Goal: Transaction & Acquisition: Purchase product/service

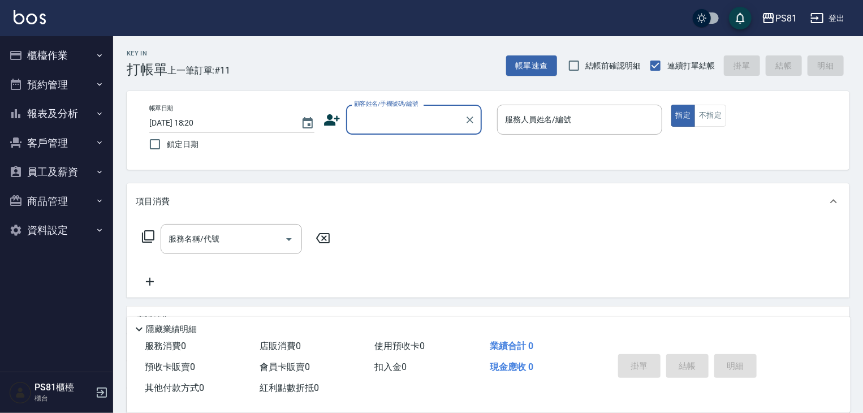
click at [390, 134] on div "顧客姓名/手機號碼/編號" at bounding box center [414, 120] width 136 height 30
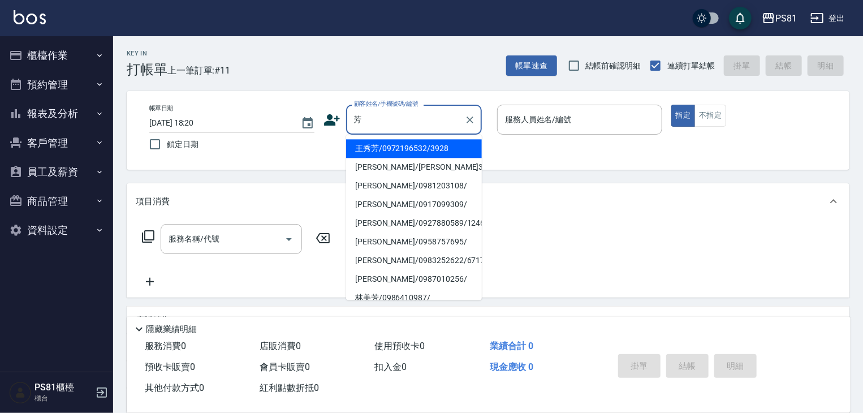
click at [414, 167] on li "[PERSON_NAME]/[PERSON_NAME]3656/3656" at bounding box center [414, 167] width 136 height 19
type input "[PERSON_NAME]/[PERSON_NAME]3656/3656"
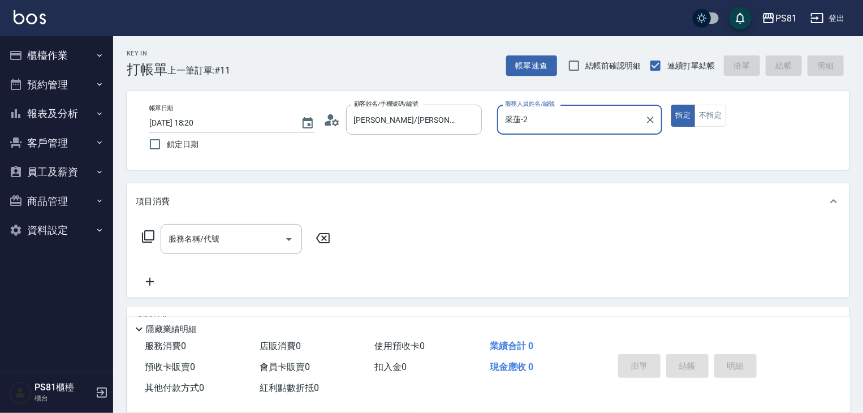
type input "采蓮-2"
click at [651, 121] on icon "Clear" at bounding box center [650, 119] width 11 height 11
type input "涵文-22"
type button "true"
click at [256, 241] on input "服務名稱/代號" at bounding box center [223, 239] width 114 height 20
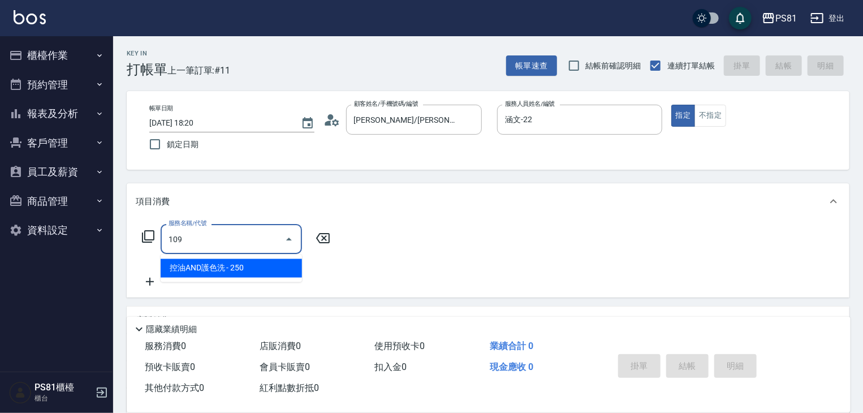
click at [251, 271] on span "控油AND護色洗 - 250" at bounding box center [231, 268] width 141 height 19
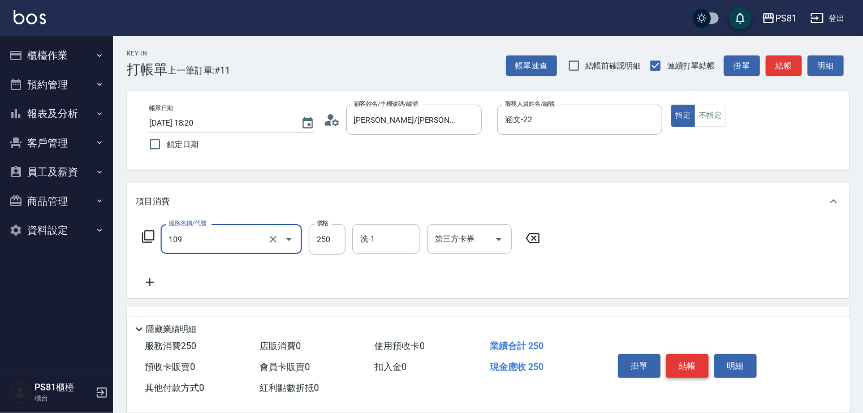
type input "控油AND護色洗(109)"
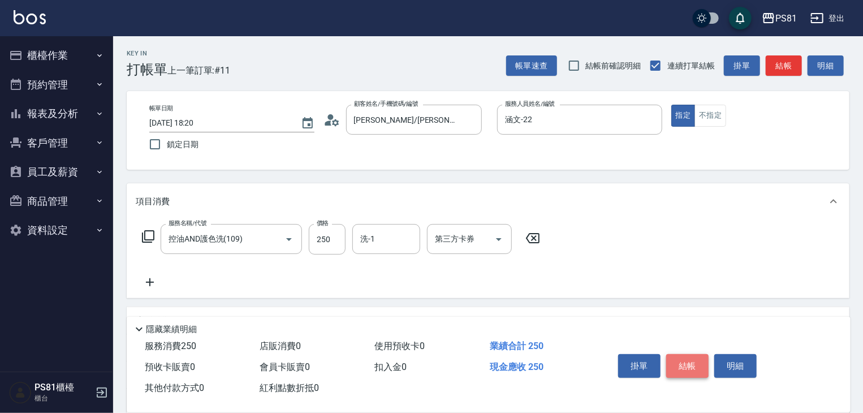
click at [688, 364] on button "結帳" at bounding box center [687, 366] width 42 height 24
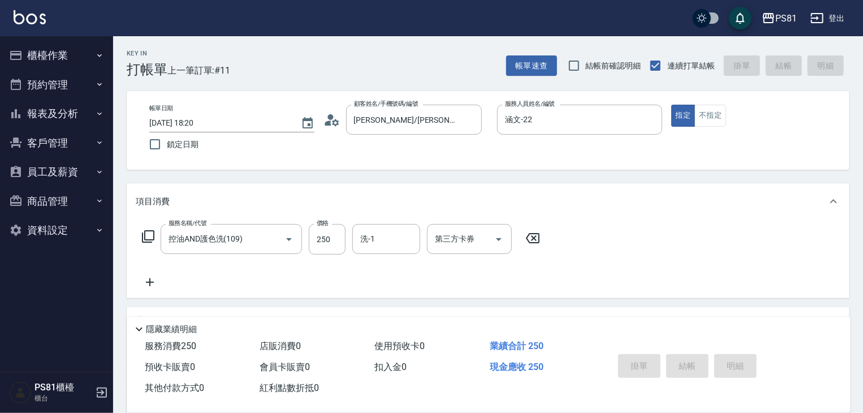
type input "2025/08/11 18:21"
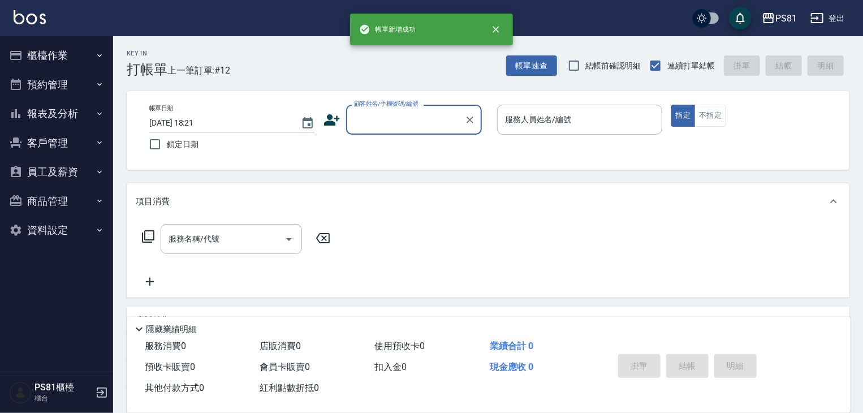
click at [83, 107] on button "報表及分析" at bounding box center [57, 113] width 104 height 29
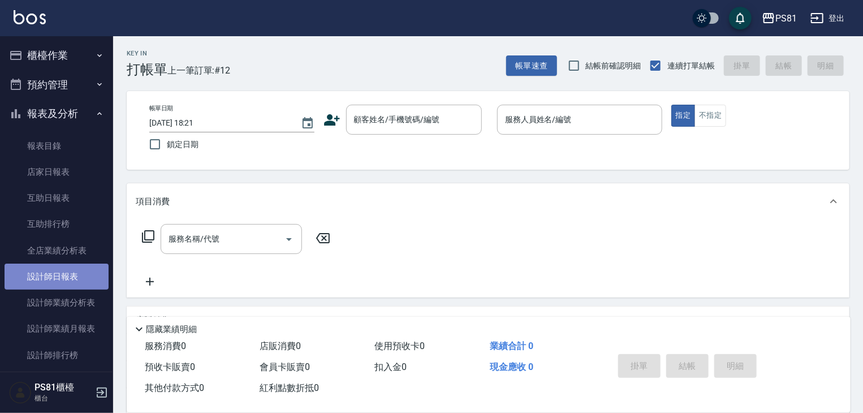
click at [81, 270] on link "設計師日報表" at bounding box center [57, 276] width 104 height 26
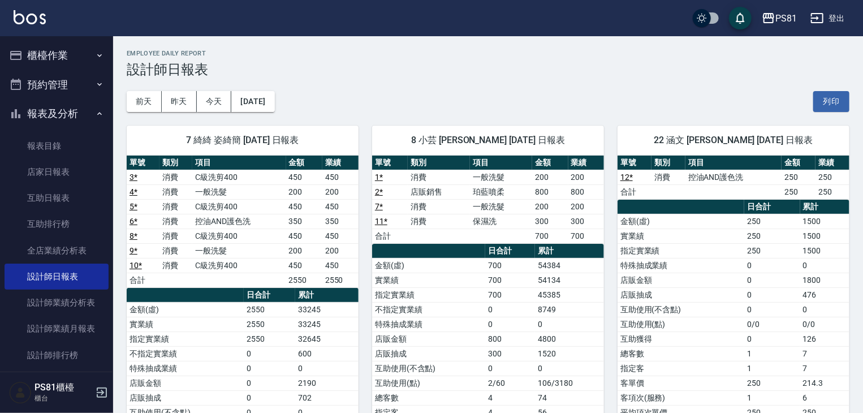
click at [79, 60] on button "櫃檯作業" at bounding box center [57, 55] width 104 height 29
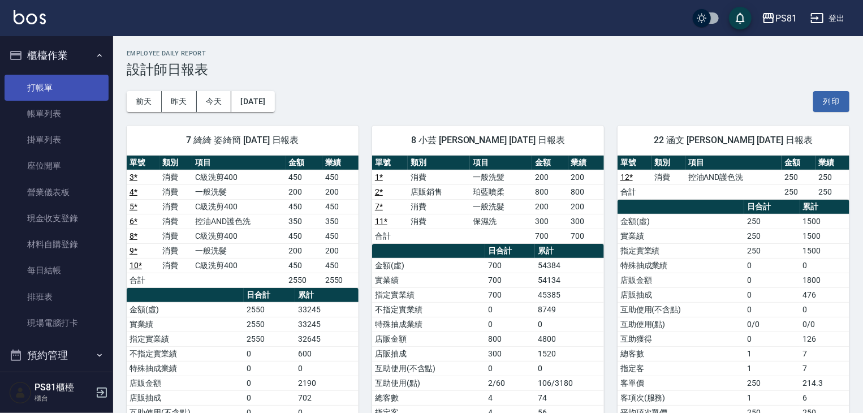
click at [81, 76] on link "打帳單" at bounding box center [57, 88] width 104 height 26
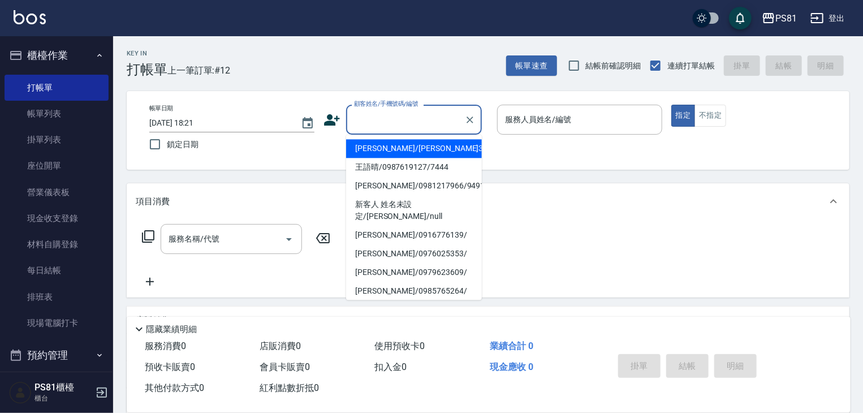
click at [422, 119] on input "顧客姓名/手機號碼/編號" at bounding box center [405, 120] width 109 height 20
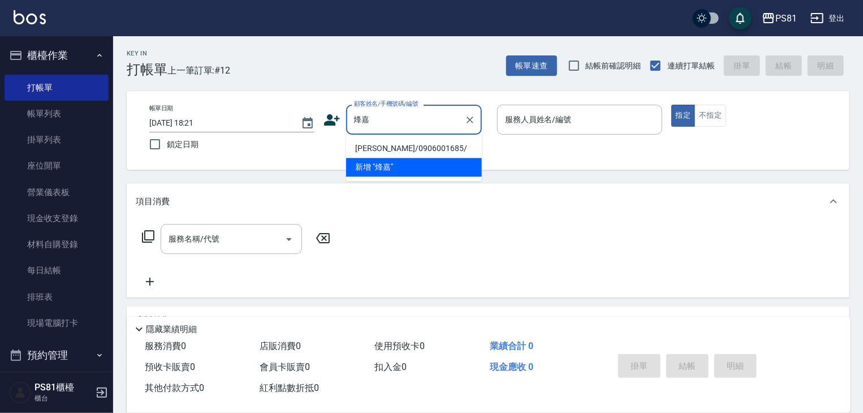
click at [432, 144] on li "黃烽嘉/0906001685/" at bounding box center [414, 148] width 136 height 19
type input "黃烽嘉/0906001685/"
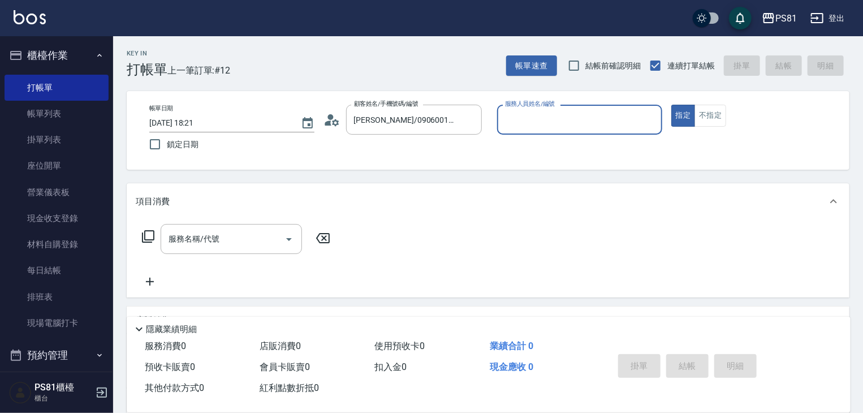
click at [536, 119] on input "服務人員姓名/編號" at bounding box center [579, 120] width 155 height 20
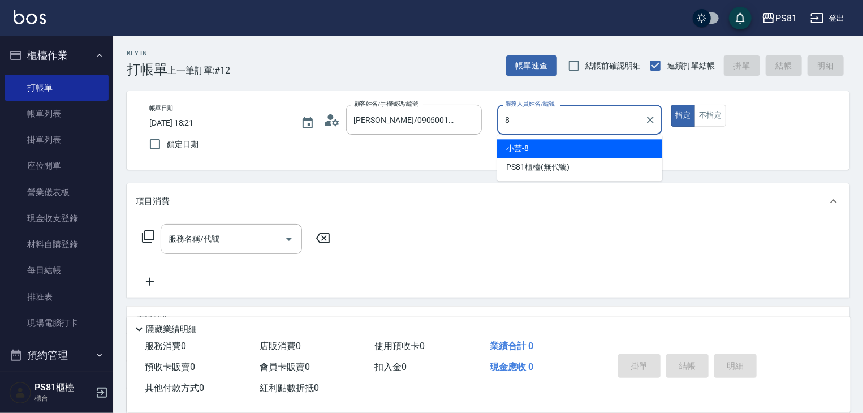
type input "小芸-8"
type button "true"
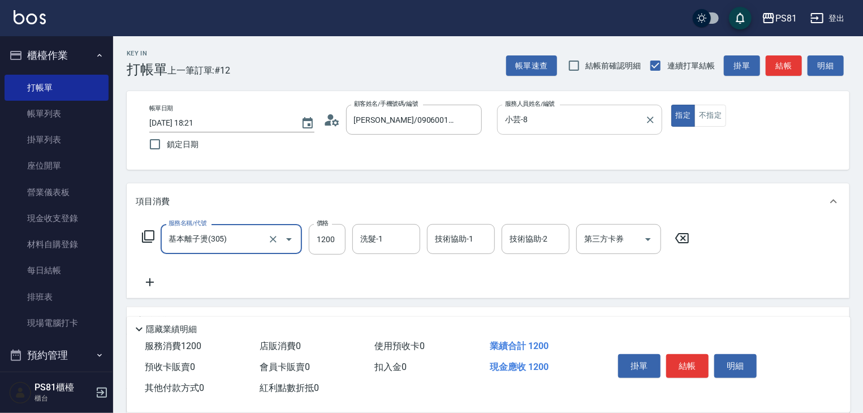
type input "基本離子燙(305)"
type input "2600"
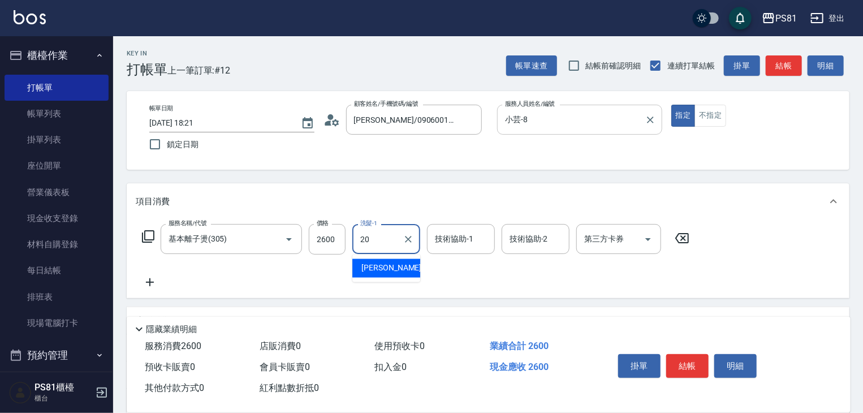
type input "妍妍-20"
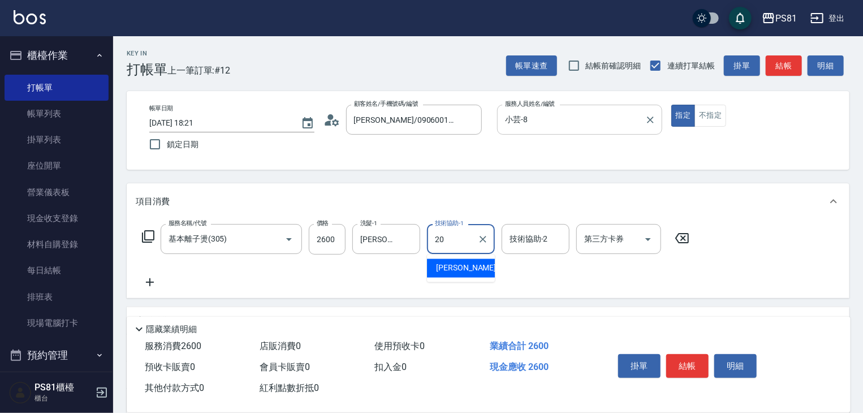
type input "妍妍-20"
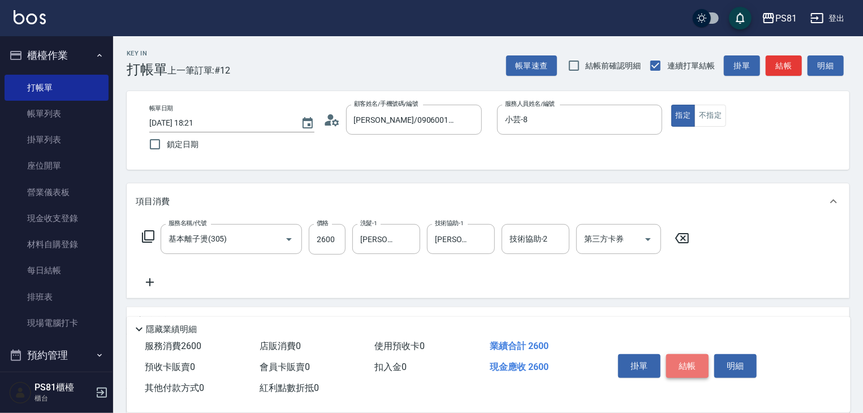
click at [689, 362] on button "結帳" at bounding box center [687, 366] width 42 height 24
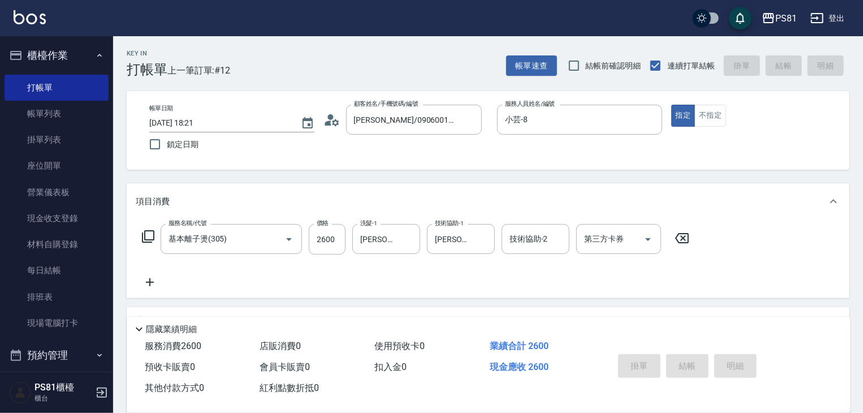
type input "2025/08/11 18:41"
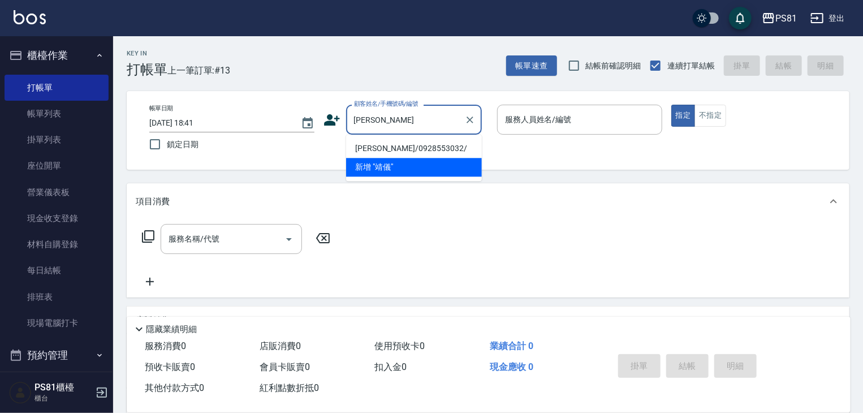
click at [383, 152] on li "方靖儀/0928553032/" at bounding box center [414, 148] width 136 height 19
type input "方靖儀/0928553032/"
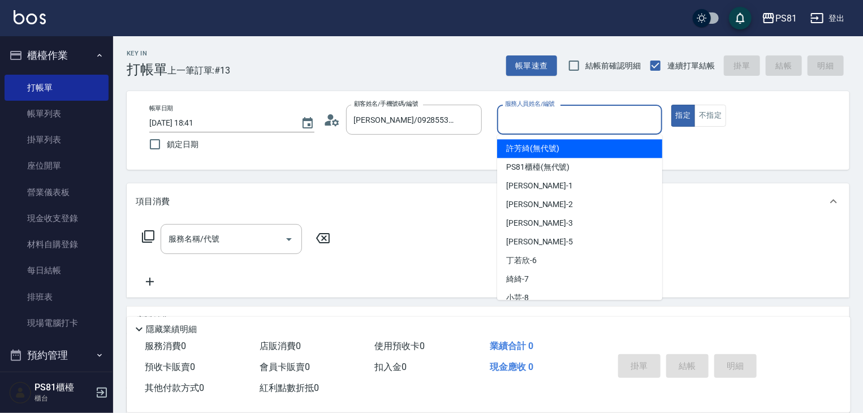
click at [606, 125] on input "服務人員姓名/編號" at bounding box center [579, 120] width 155 height 20
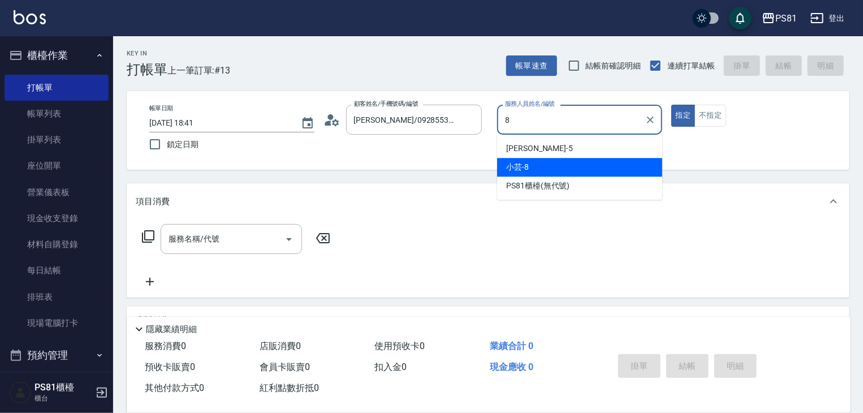
type input "小芸-8"
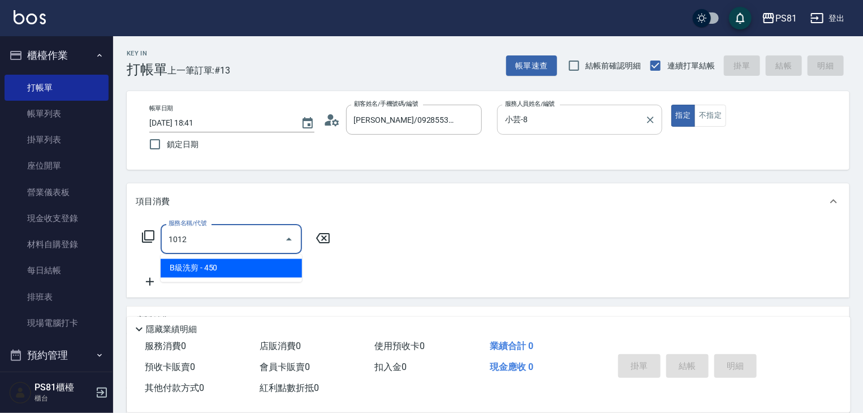
type input "B級洗剪(1012)"
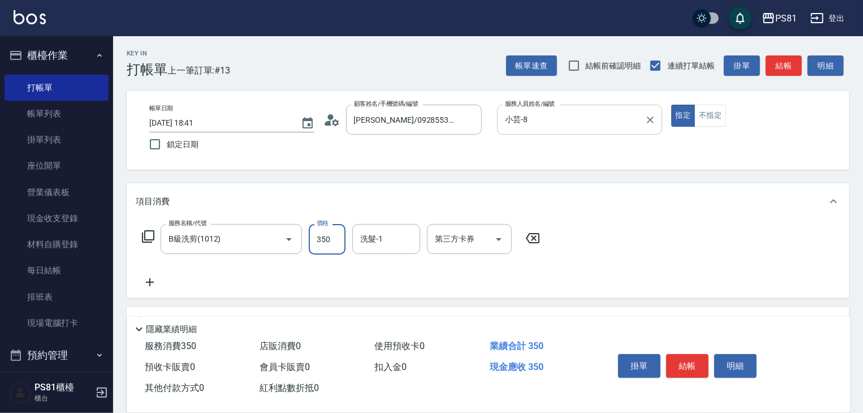
type input "350"
type input "妍妍-20"
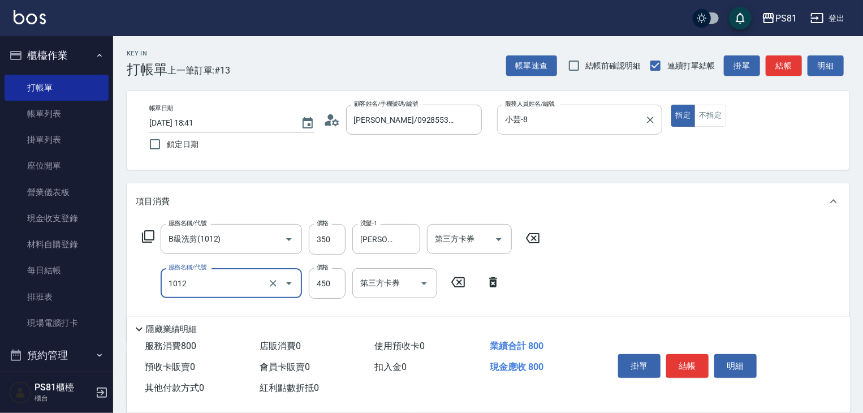
type input "B級洗剪(1012)"
type input "350"
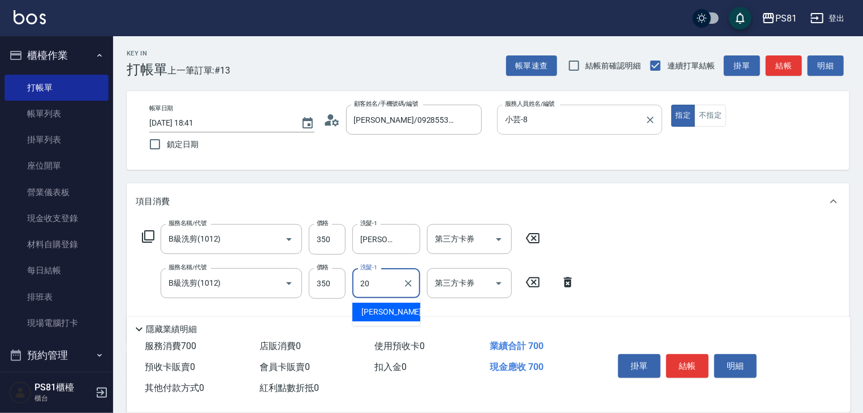
type input "妍妍-20"
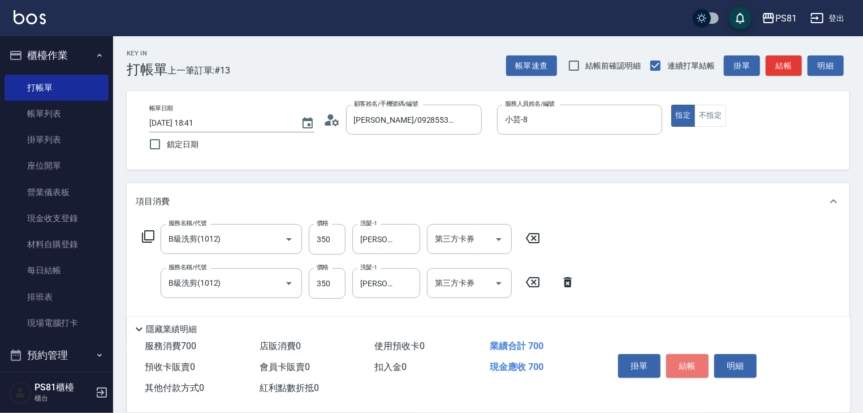
click at [684, 360] on button "結帳" at bounding box center [687, 366] width 42 height 24
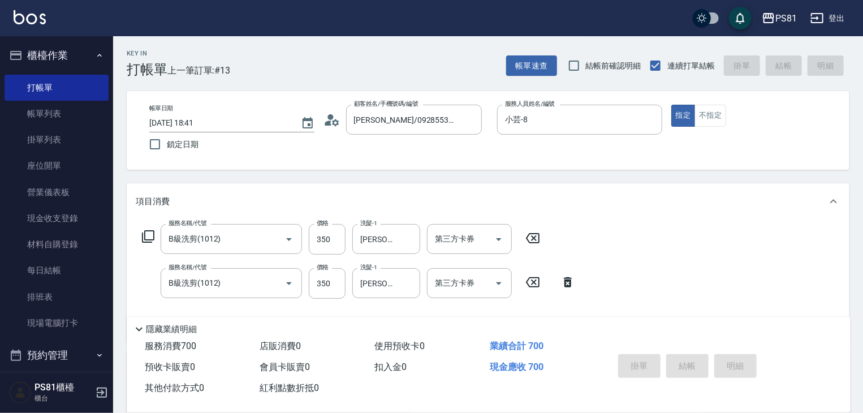
type input "2025/08/11 18:42"
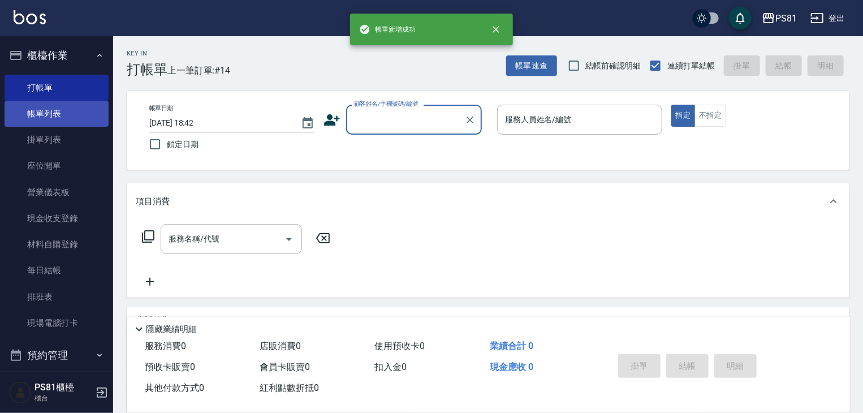
click at [72, 118] on link "帳單列表" at bounding box center [57, 114] width 104 height 26
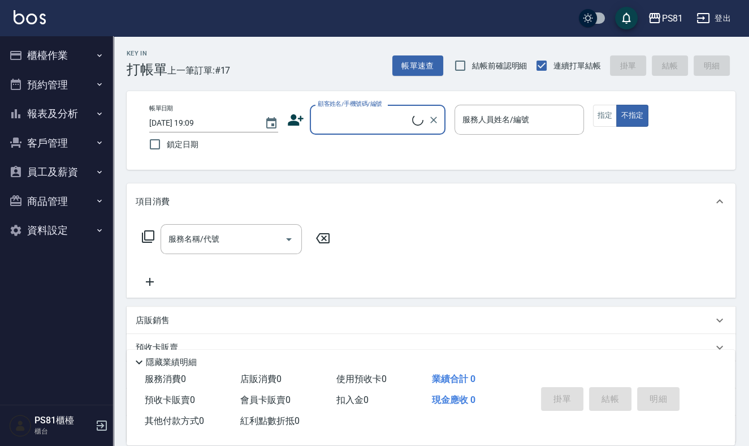
click at [58, 55] on button "櫃檯作業" at bounding box center [57, 55] width 104 height 29
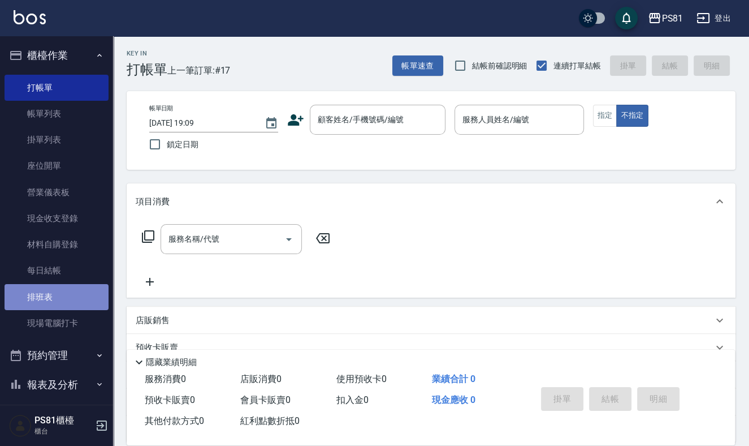
click at [63, 302] on link "排班表" at bounding box center [57, 297] width 104 height 26
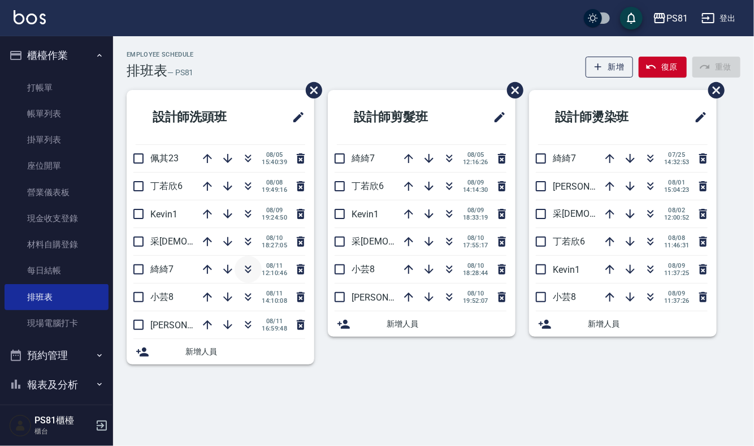
click at [243, 267] on icon "button" at bounding box center [248, 269] width 14 height 14
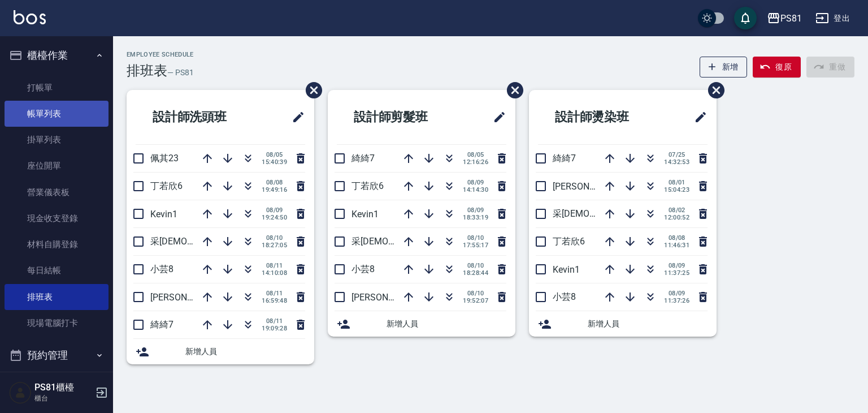
click at [55, 115] on link "帳單列表" at bounding box center [57, 114] width 104 height 26
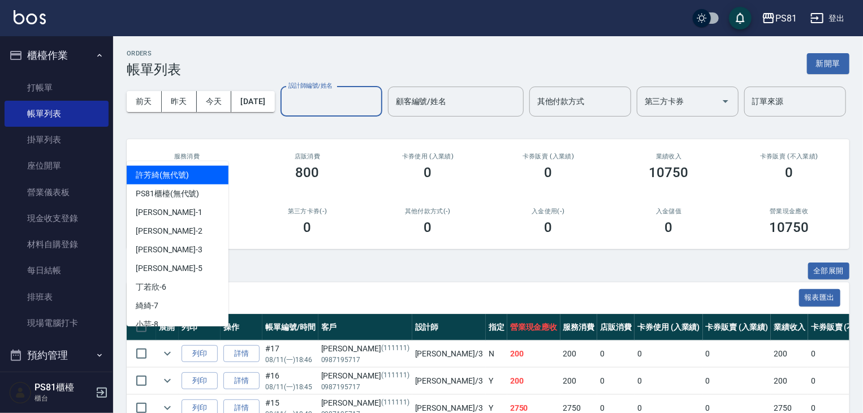
click at [286, 111] on input "設計師編號/姓名" at bounding box center [332, 102] width 92 height 20
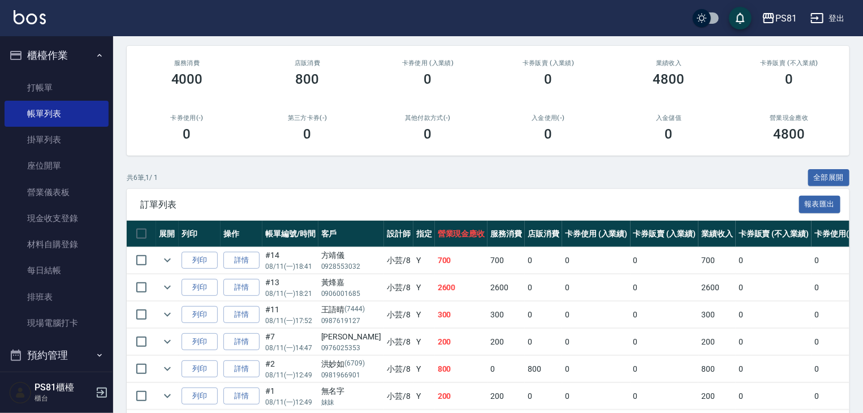
scroll to position [178, 0]
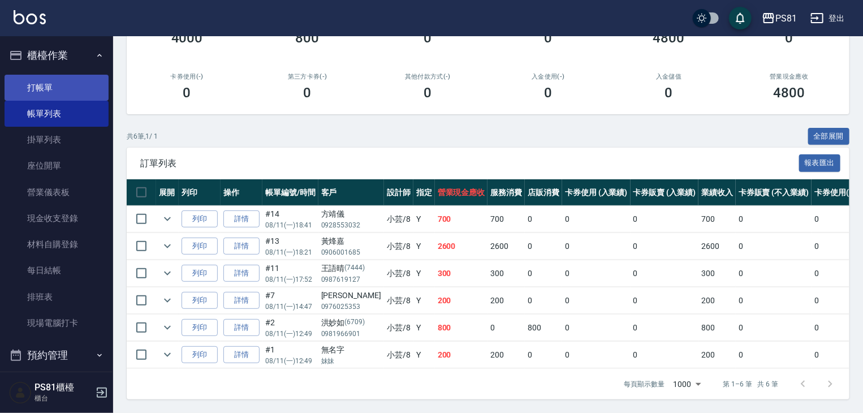
type input "小芸-8"
click at [33, 92] on link "打帳單" at bounding box center [57, 88] width 104 height 26
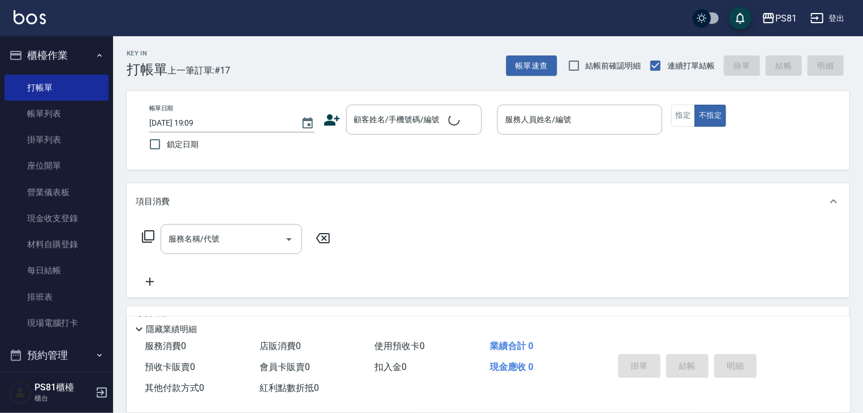
click at [212, 53] on div "Key In 打帳單 上一筆訂單:#17" at bounding box center [171, 56] width 117 height 41
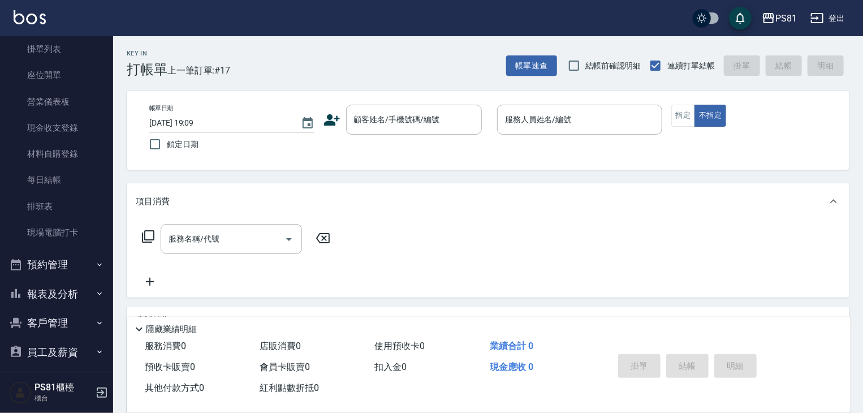
scroll to position [157, 0]
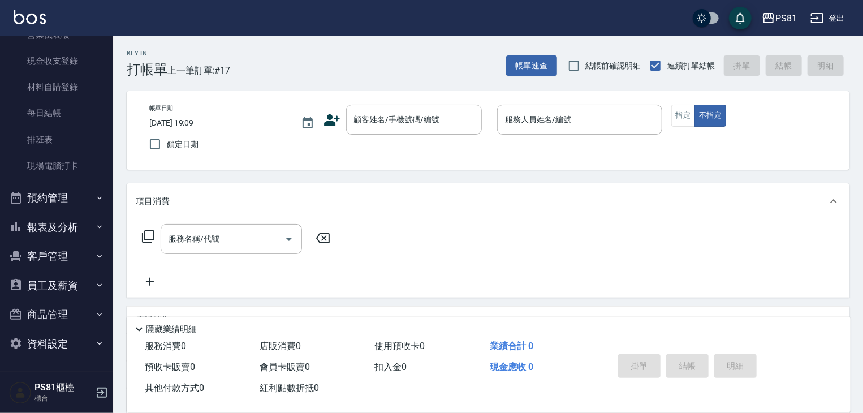
click at [75, 222] on button "報表及分析" at bounding box center [57, 227] width 104 height 29
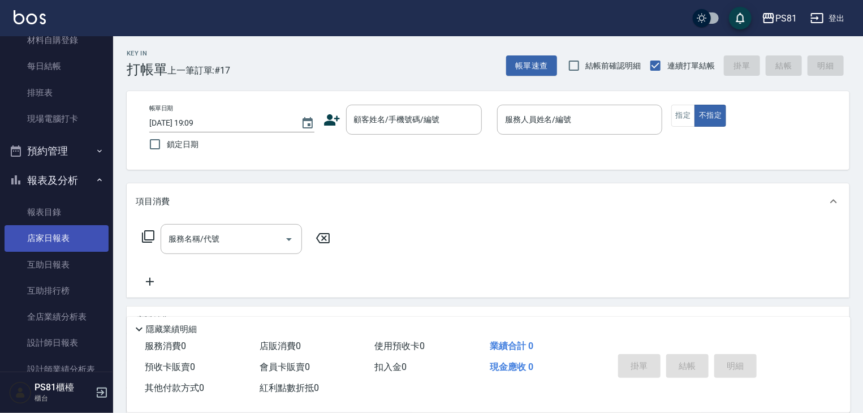
scroll to position [327, 0]
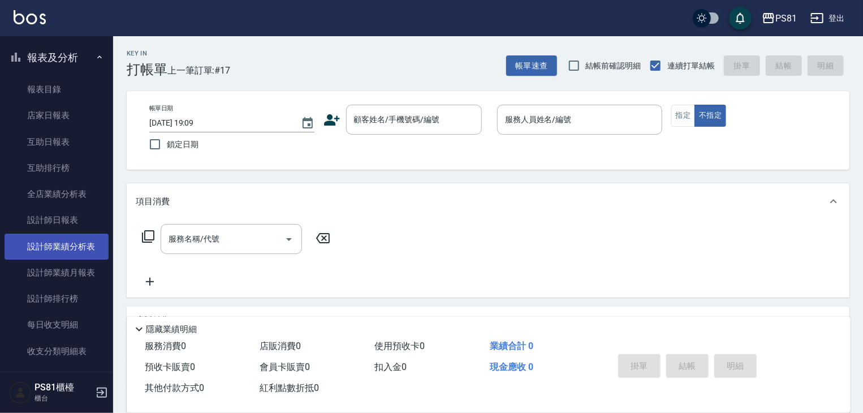
click at [53, 254] on link "設計師業績分析表" at bounding box center [57, 247] width 104 height 26
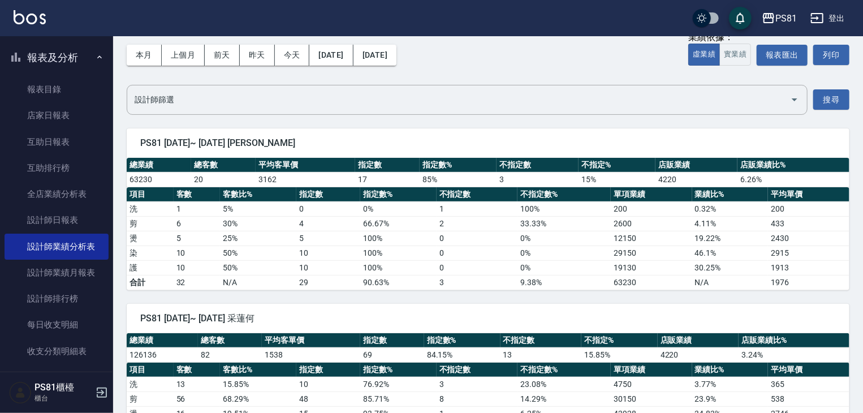
scroll to position [113, 0]
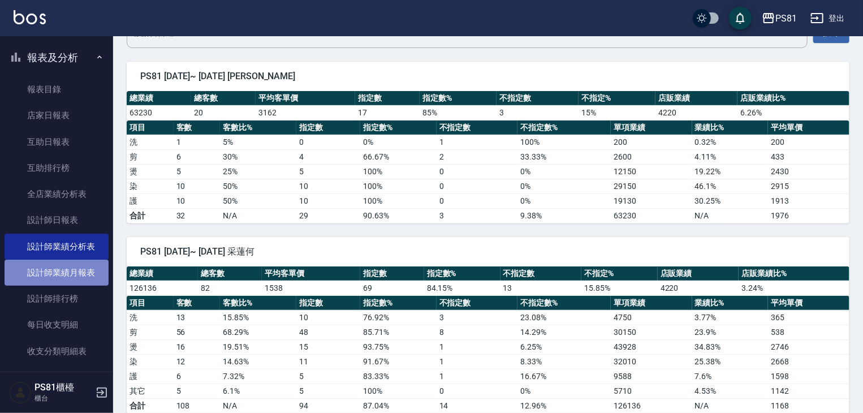
click at [58, 265] on link "設計師業績月報表" at bounding box center [57, 273] width 104 height 26
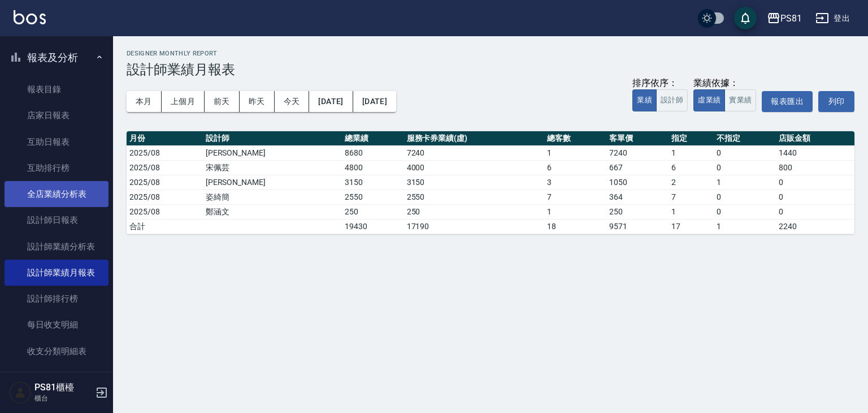
click at [85, 193] on link "全店業績分析表" at bounding box center [57, 194] width 104 height 26
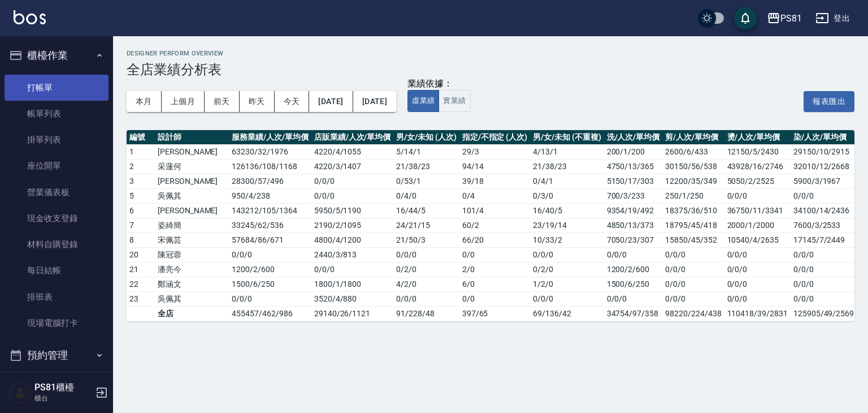
click at [51, 77] on link "打帳單" at bounding box center [57, 88] width 104 height 26
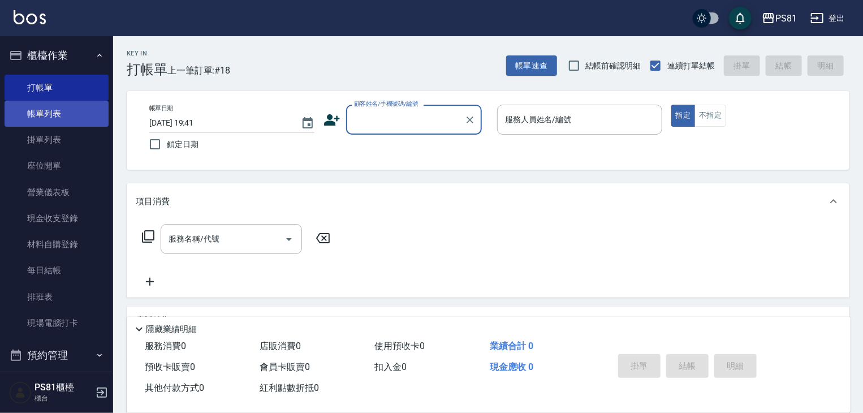
drag, startPoint x: 71, startPoint y: 118, endPoint x: 83, endPoint y: 120, distance: 12.0
click at [71, 118] on link "帳單列表" at bounding box center [57, 114] width 104 height 26
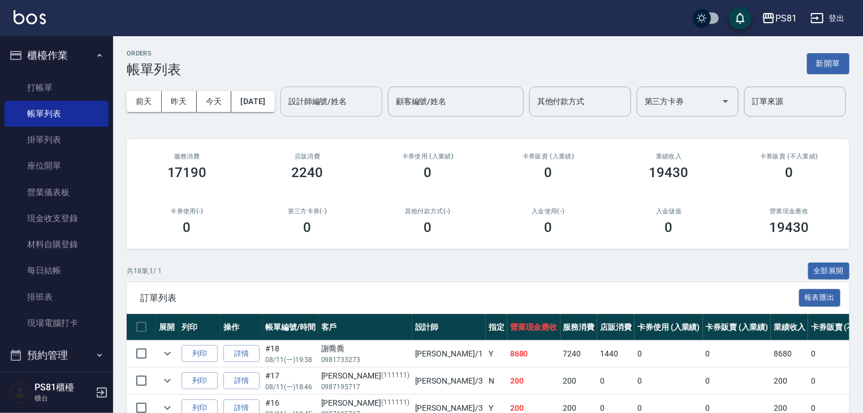
click at [286, 111] on input "設計師編號/姓名" at bounding box center [332, 102] width 92 height 20
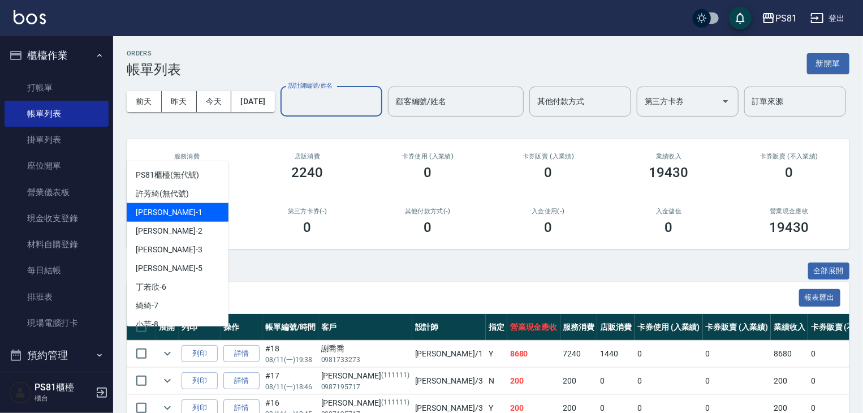
click at [192, 206] on div "[PERSON_NAME] -1" at bounding box center [178, 212] width 102 height 19
type input "[PERSON_NAME]-1"
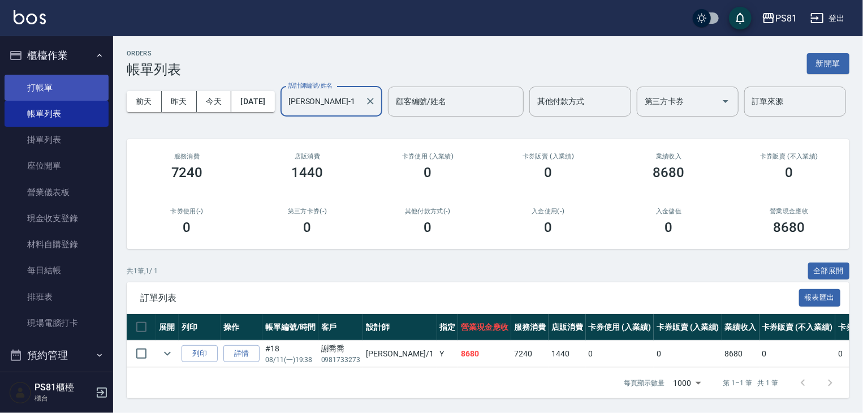
click at [73, 87] on link "打帳單" at bounding box center [57, 88] width 104 height 26
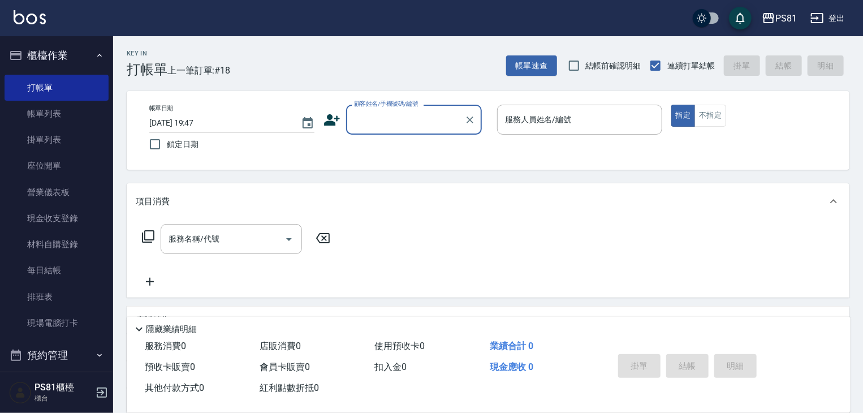
click at [382, 115] on input "顧客姓名/手機號碼/編號" at bounding box center [405, 120] width 109 height 20
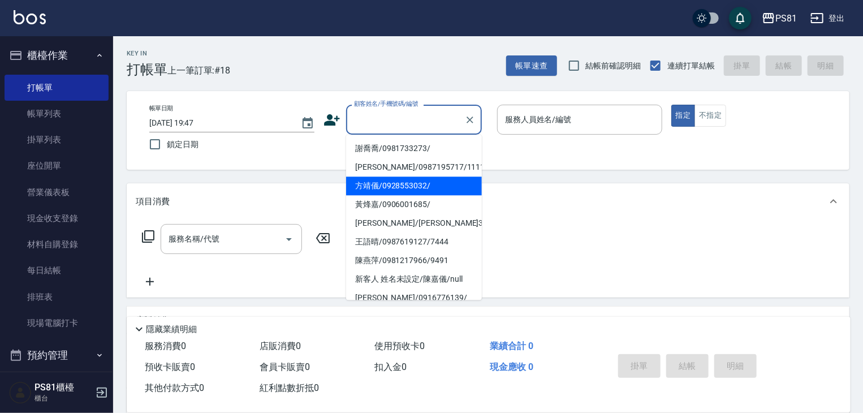
click at [375, 178] on li "方靖儀/0928553032/" at bounding box center [414, 185] width 136 height 19
type input "方靖儀/0928553032/"
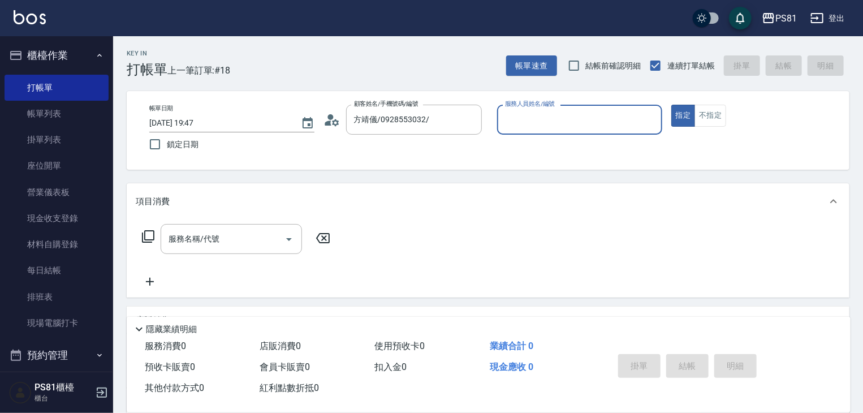
click at [577, 127] on input "服務人員姓名/編號" at bounding box center [579, 120] width 155 height 20
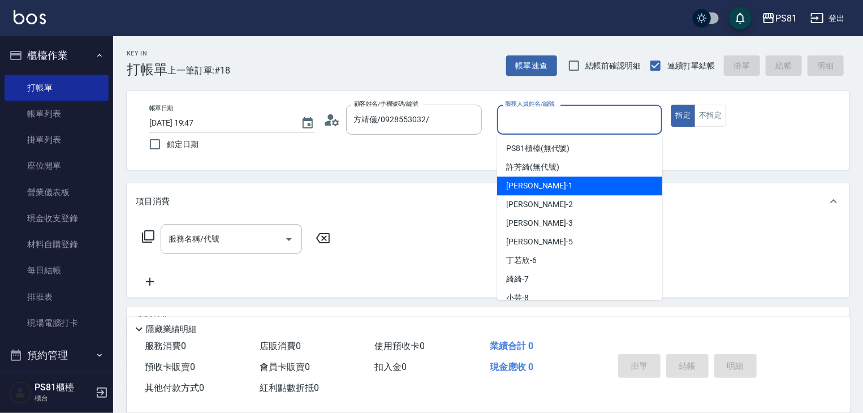
click at [553, 182] on div "[PERSON_NAME] -1" at bounding box center [579, 185] width 165 height 19
type input "[PERSON_NAME]-1"
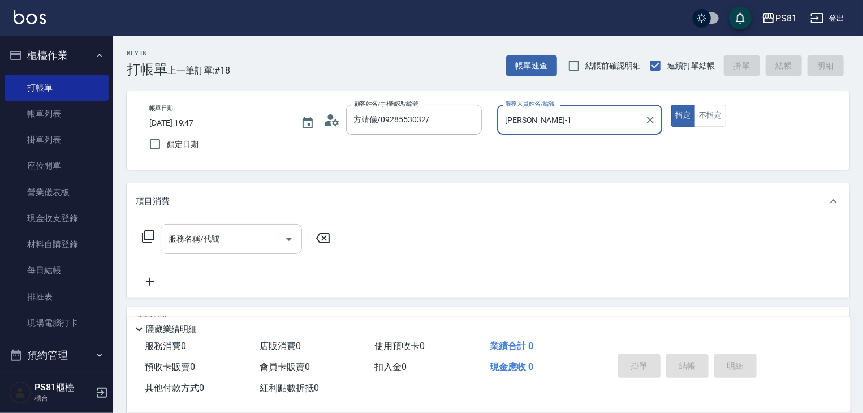
click at [211, 241] on input "服務名稱/代號" at bounding box center [223, 239] width 114 height 20
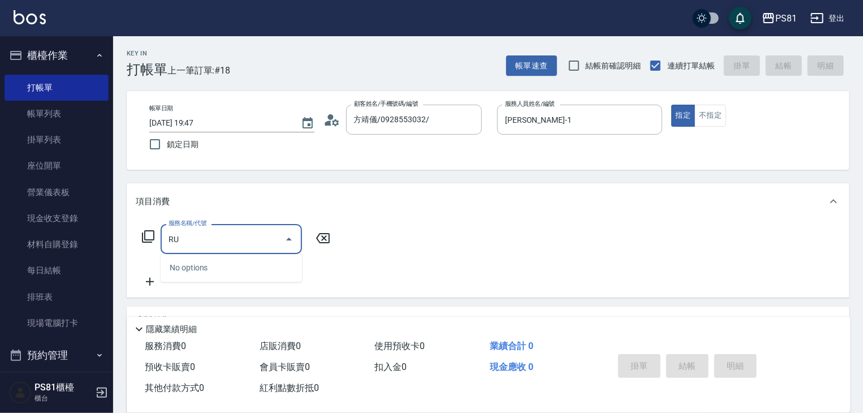
type input "R"
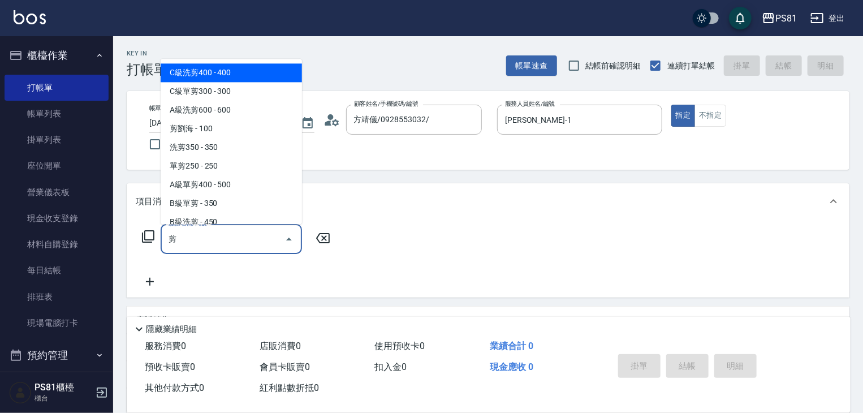
click at [189, 79] on span "C級洗剪400 - 400" at bounding box center [231, 72] width 141 height 19
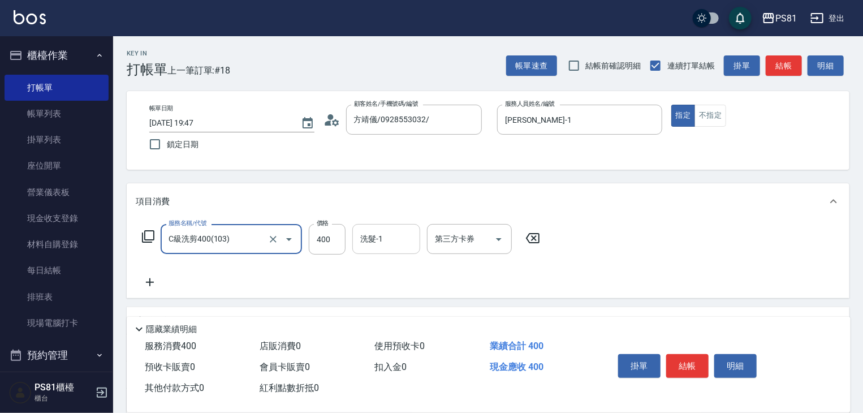
type input "C級洗剪400(103)"
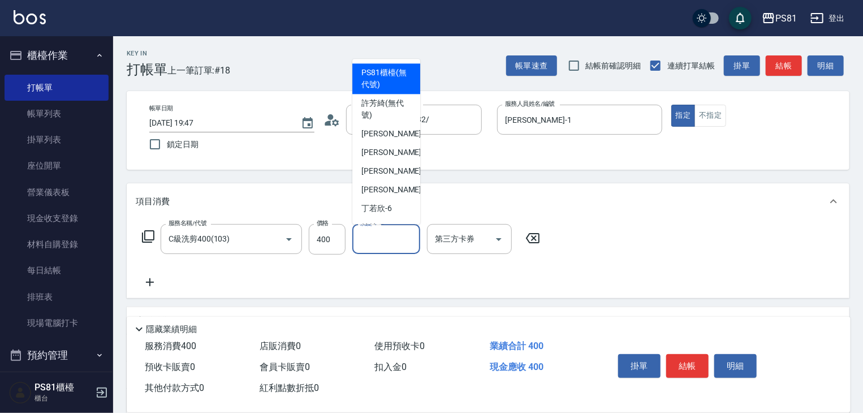
click at [387, 243] on input "洗髮-1" at bounding box center [386, 239] width 58 height 20
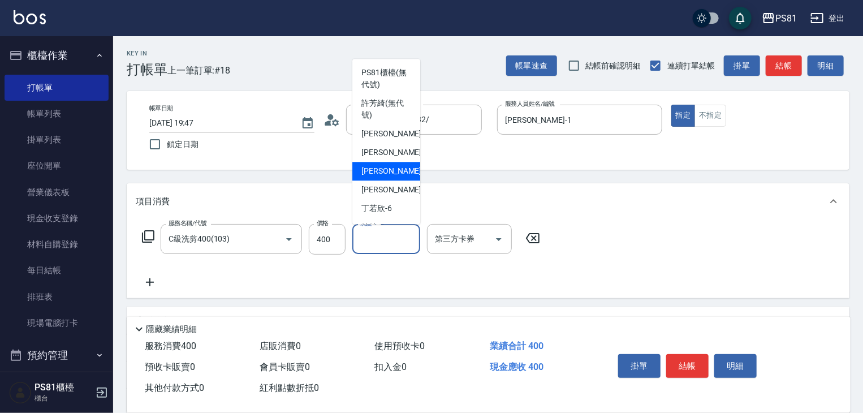
scroll to position [185, 0]
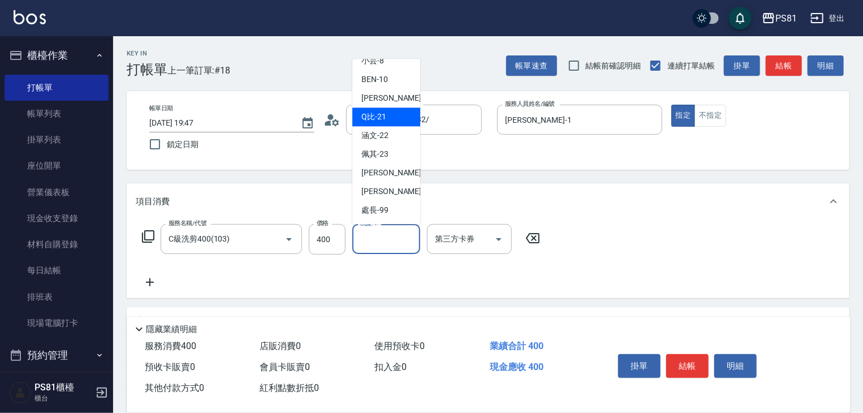
click at [385, 113] on span "Q比 -21" at bounding box center [373, 117] width 25 height 12
type input "Q比-21"
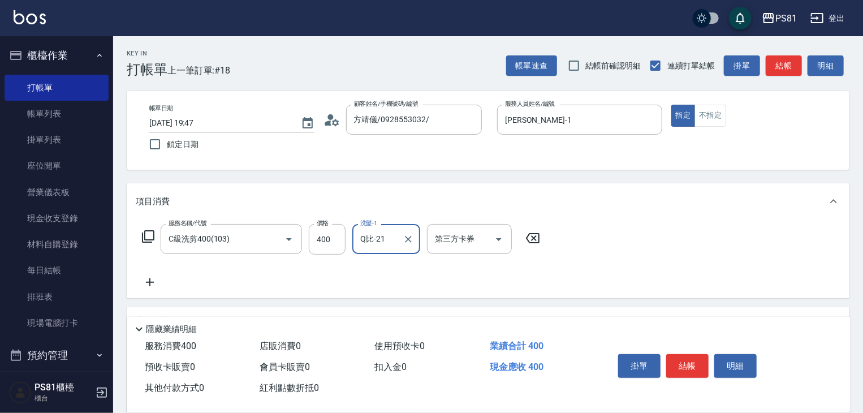
click at [678, 356] on button "結帳" at bounding box center [687, 366] width 42 height 24
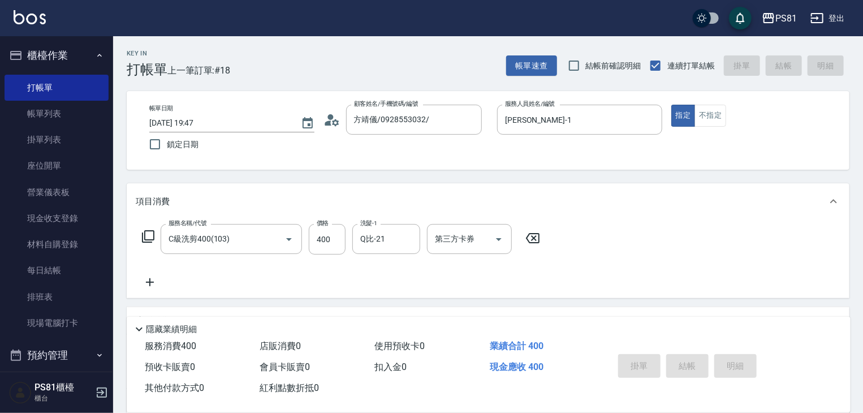
type input "[DATE] 19:48"
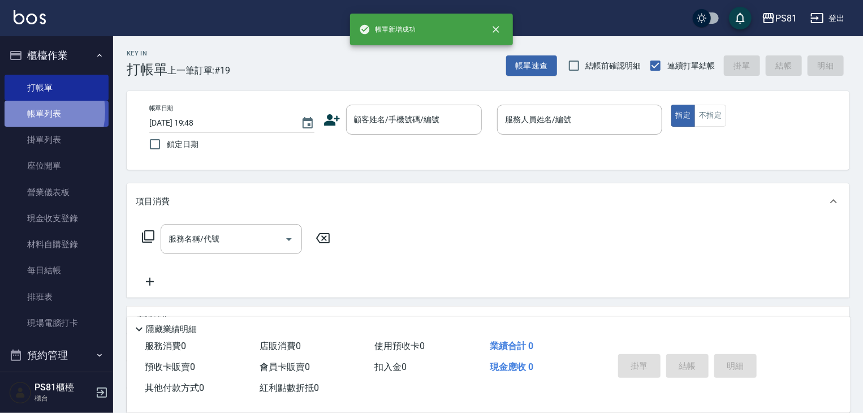
click at [27, 112] on link "帳單列表" at bounding box center [57, 114] width 104 height 26
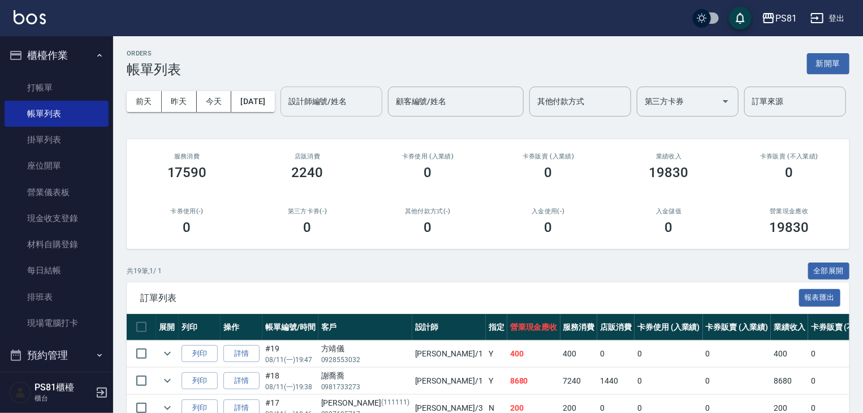
click at [286, 111] on input "設計師編號/姓名" at bounding box center [332, 102] width 92 height 20
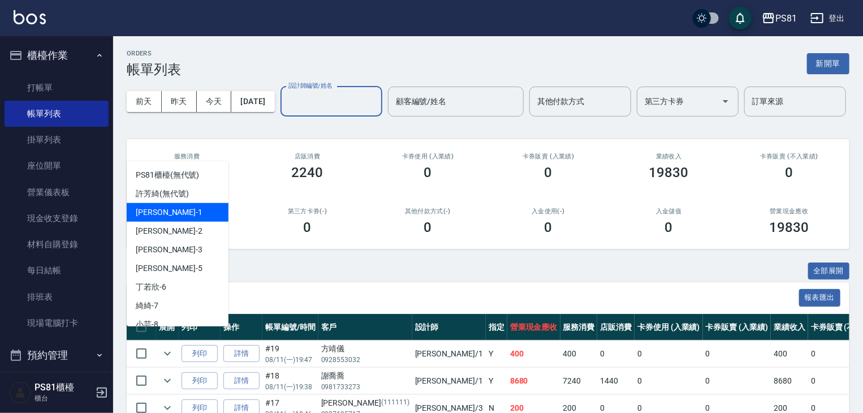
click at [167, 210] on div "[PERSON_NAME] -1" at bounding box center [178, 212] width 102 height 19
type input "[PERSON_NAME]-1"
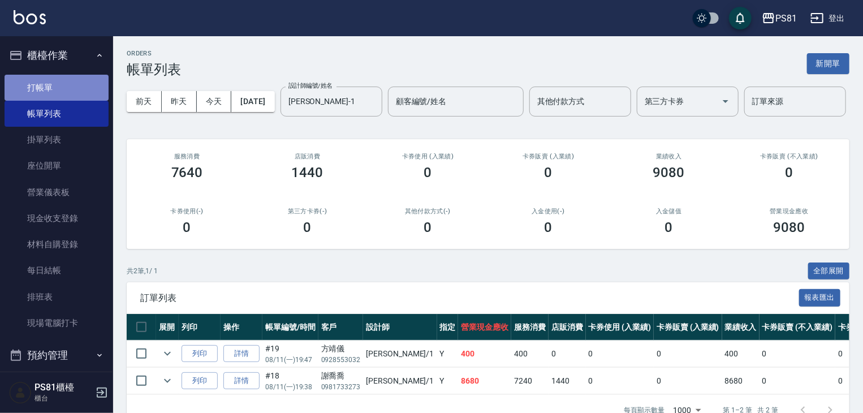
click at [65, 95] on link "打帳單" at bounding box center [57, 88] width 104 height 26
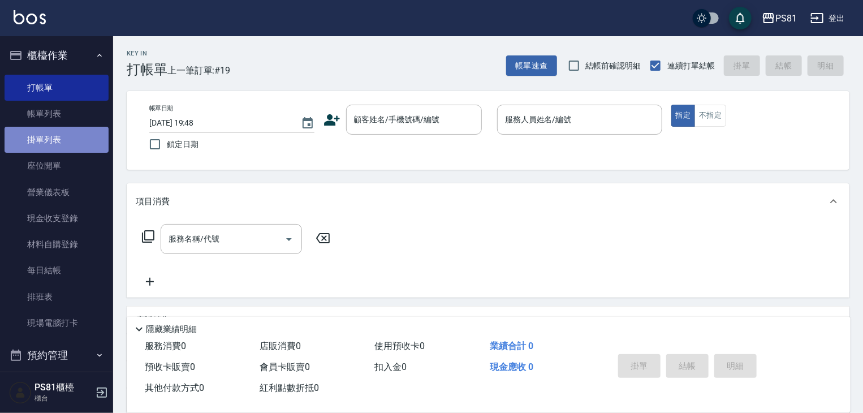
click at [66, 127] on link "掛單列表" at bounding box center [57, 140] width 104 height 26
